Goal: Transaction & Acquisition: Purchase product/service

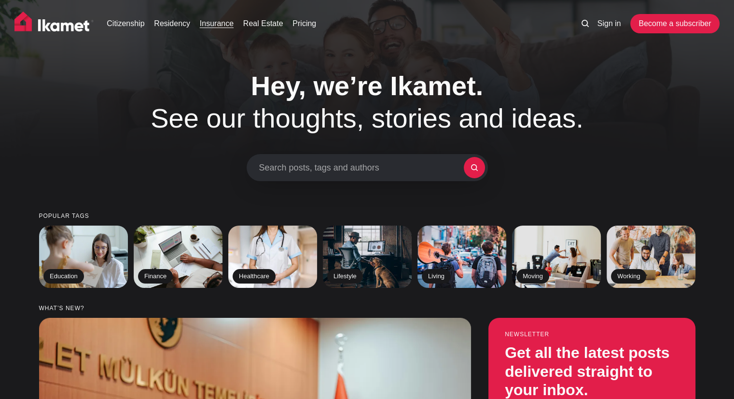
click at [230, 24] on link "Insurance" at bounding box center [217, 24] width 34 height 12
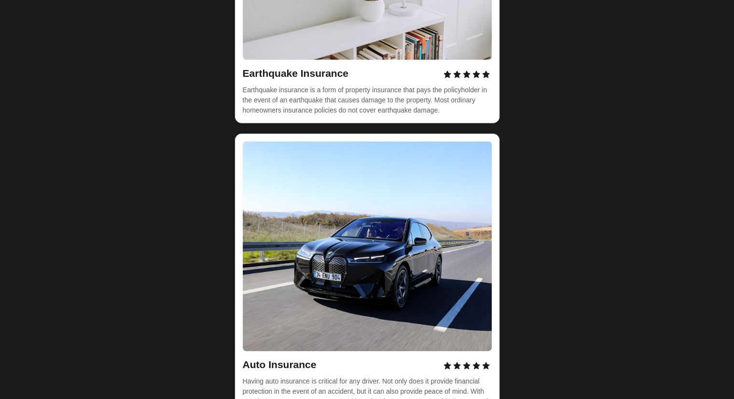
scroll to position [3041, 0]
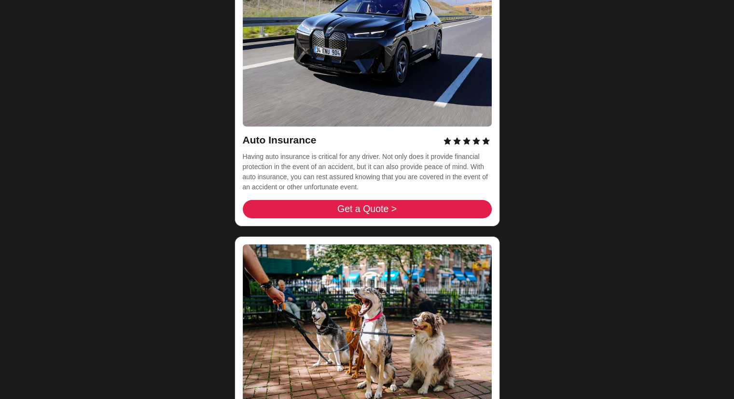
scroll to position [3138, 0]
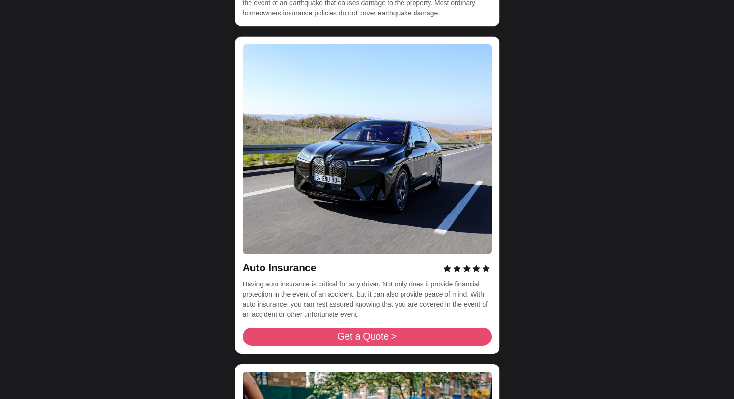
click at [401, 327] on link "Get a Quote >" at bounding box center [367, 336] width 249 height 18
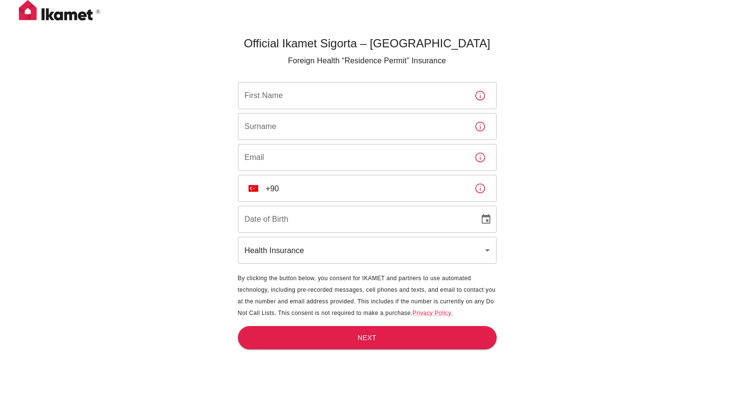
click at [382, 103] on input "First Name" at bounding box center [352, 95] width 229 height 27
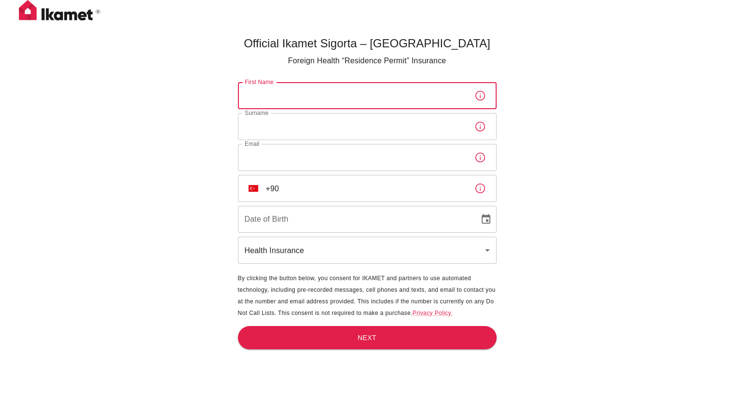
type input "Paulo"
type input "Relogio"
type input "paulorelogio@gmail.com"
click at [348, 196] on input "+90" at bounding box center [366, 188] width 201 height 27
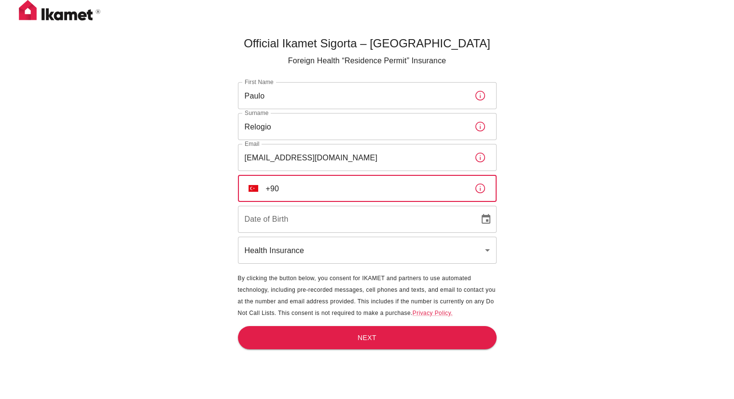
drag, startPoint x: 286, startPoint y: 188, endPoint x: 268, endPoint y: 187, distance: 17.4
click at [268, 187] on input "+90" at bounding box center [366, 188] width 201 height 27
type input "+351 932 429 951"
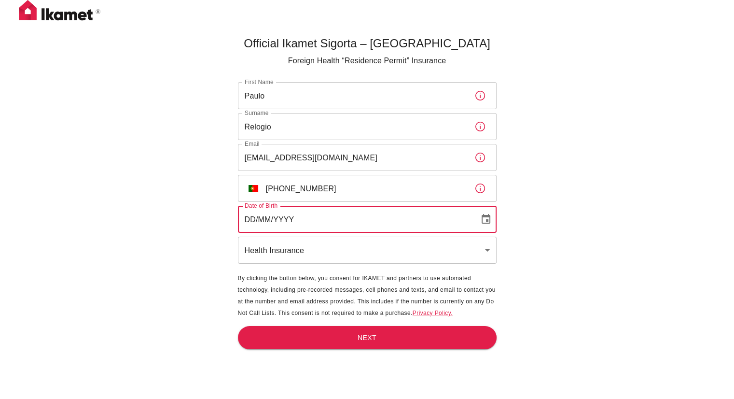
click at [376, 217] on input "DD/MM/YYYY" at bounding box center [355, 219] width 235 height 27
type input "24/08/1979"
click at [366, 252] on body "Official Ikamet Sigorta – Turkey Foreign Health “Residence Permit” Insurance Fi…" at bounding box center [367, 215] width 734 height 431
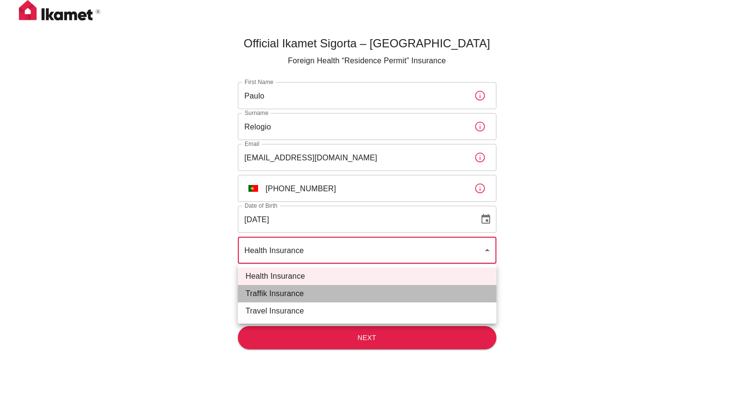
click at [352, 288] on li "Traffik Insurance" at bounding box center [367, 293] width 259 height 17
type input "traffik"
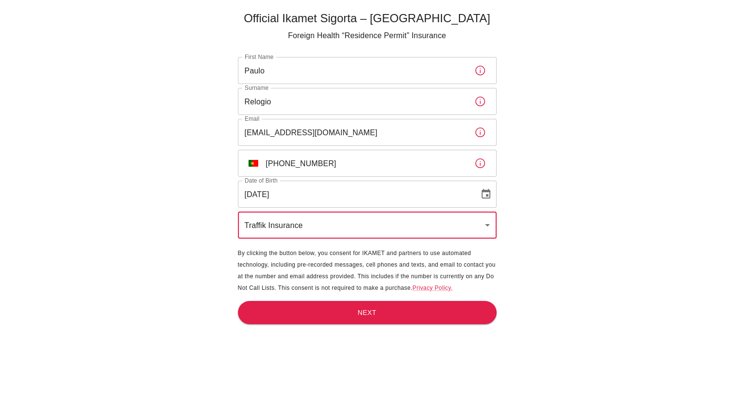
scroll to position [32, 0]
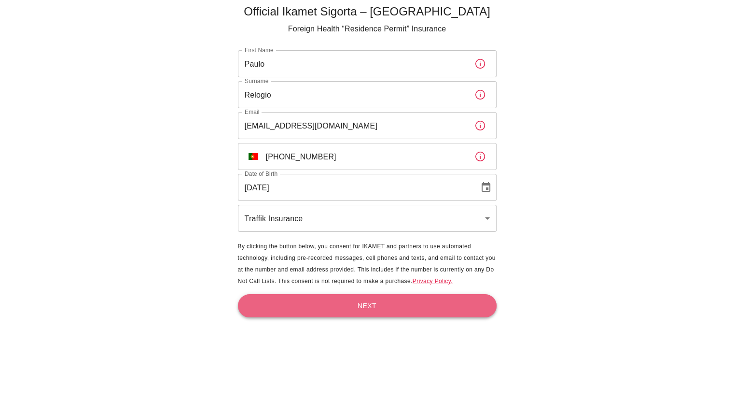
click at [403, 307] on button "Next" at bounding box center [367, 306] width 259 height 24
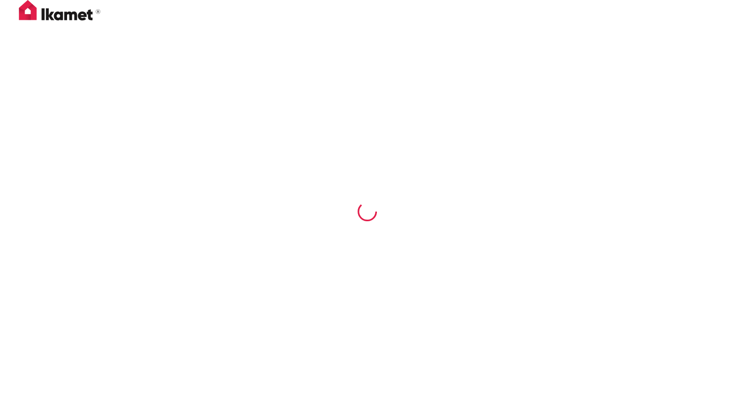
scroll to position [0, 0]
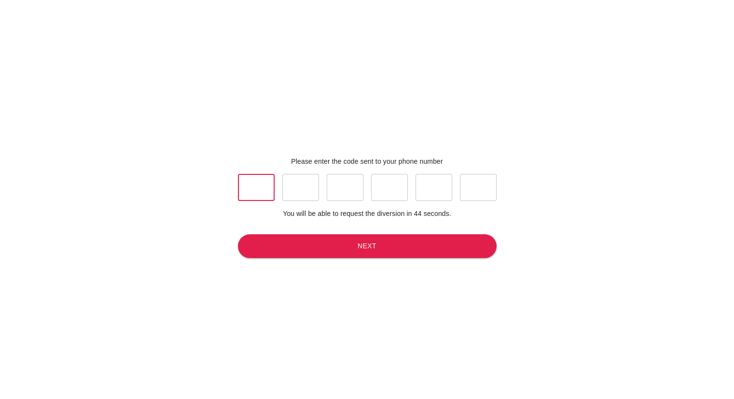
click at [258, 186] on input "text" at bounding box center [256, 187] width 37 height 27
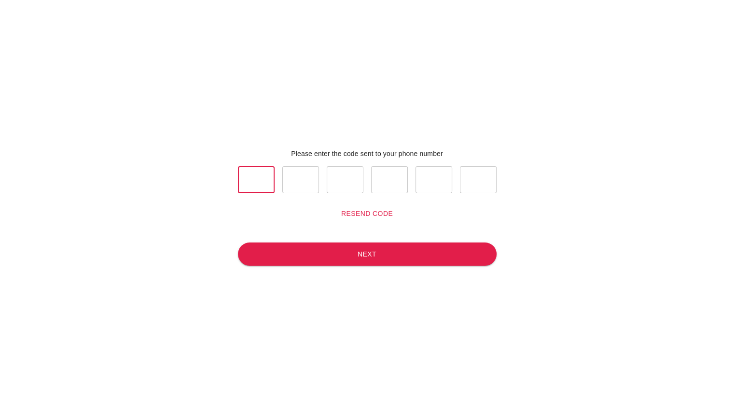
click at [370, 210] on button "Resend code" at bounding box center [366, 214] width 59 height 18
click at [355, 213] on button "Resend code" at bounding box center [366, 214] width 59 height 18
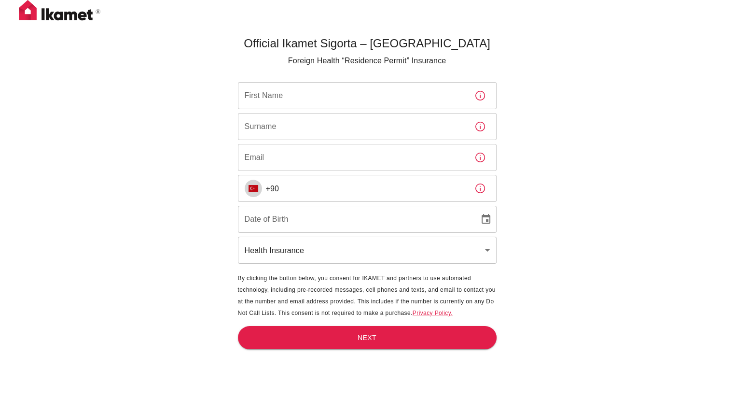
click at [252, 188] on img "Select country" at bounding box center [254, 188] width 10 height 7
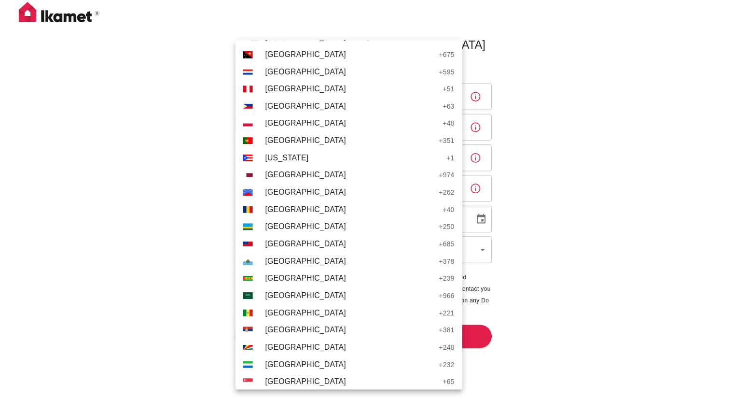
scroll to position [2993, 0]
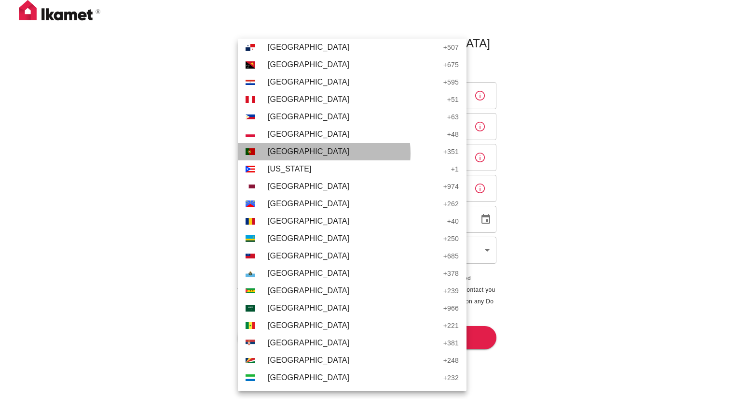
click at [319, 153] on span "Portugal" at bounding box center [353, 152] width 171 height 12
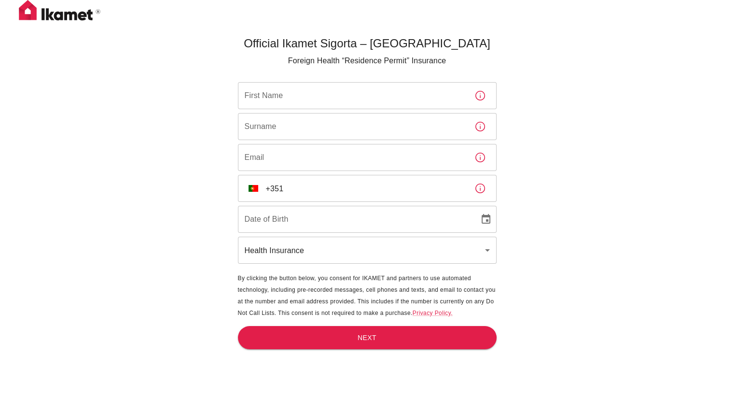
click at [322, 192] on input "+351" at bounding box center [366, 188] width 201 height 27
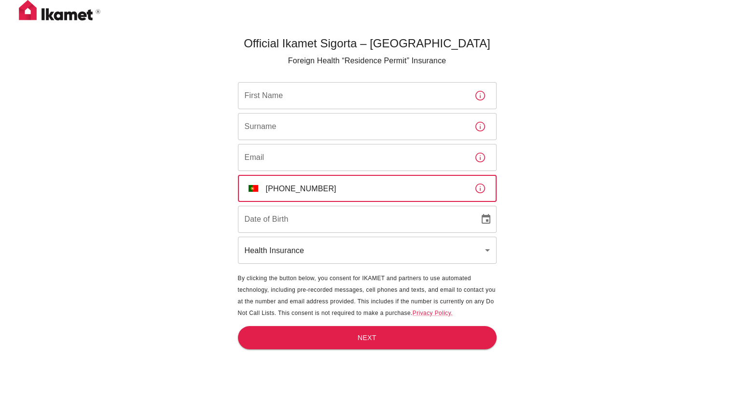
type input "+351 932 429 951"
click at [330, 106] on input "First Name" at bounding box center [352, 95] width 229 height 27
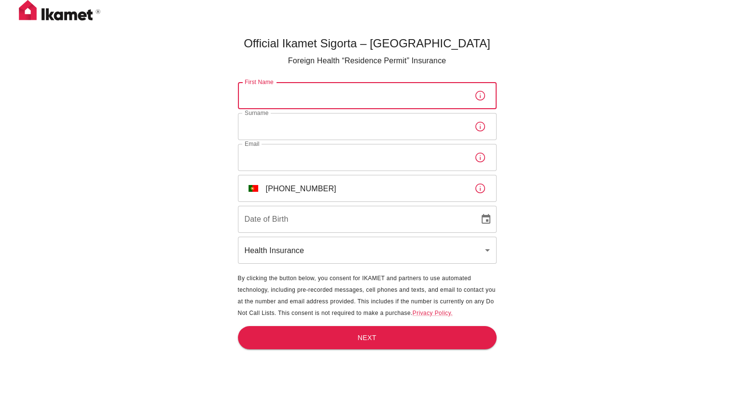
type input "Paulo"
type input "Relogio"
type input "paulorelogio@gmail.com"
click at [300, 223] on input "DD/MM/YYYY" at bounding box center [355, 219] width 235 height 27
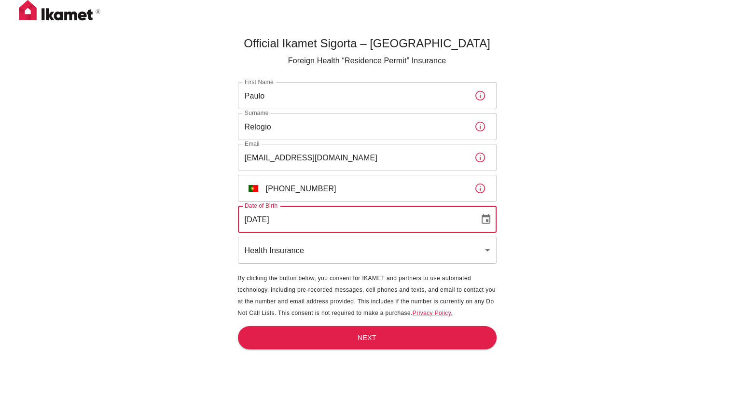
type input "24/08/1979"
click at [302, 252] on body "Official Ikamet Sigorta – Turkey Foreign Health “Residence Permit” Insurance Fi…" at bounding box center [367, 215] width 734 height 431
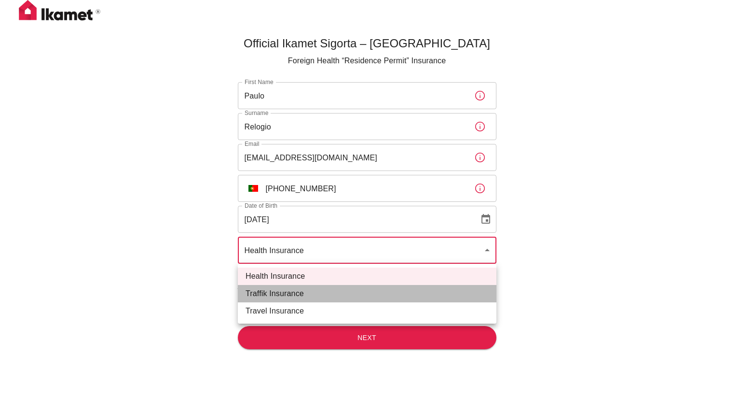
click at [303, 290] on li "Traffik Insurance" at bounding box center [367, 293] width 259 height 17
type input "traffik"
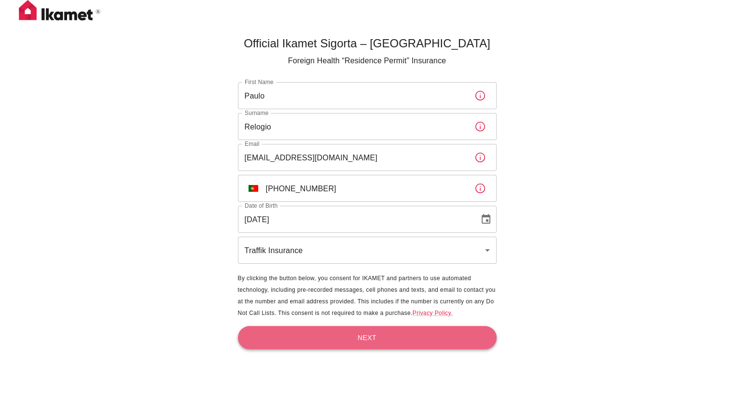
click at [332, 332] on button "Next" at bounding box center [367, 338] width 259 height 24
